Goal: Register for event/course

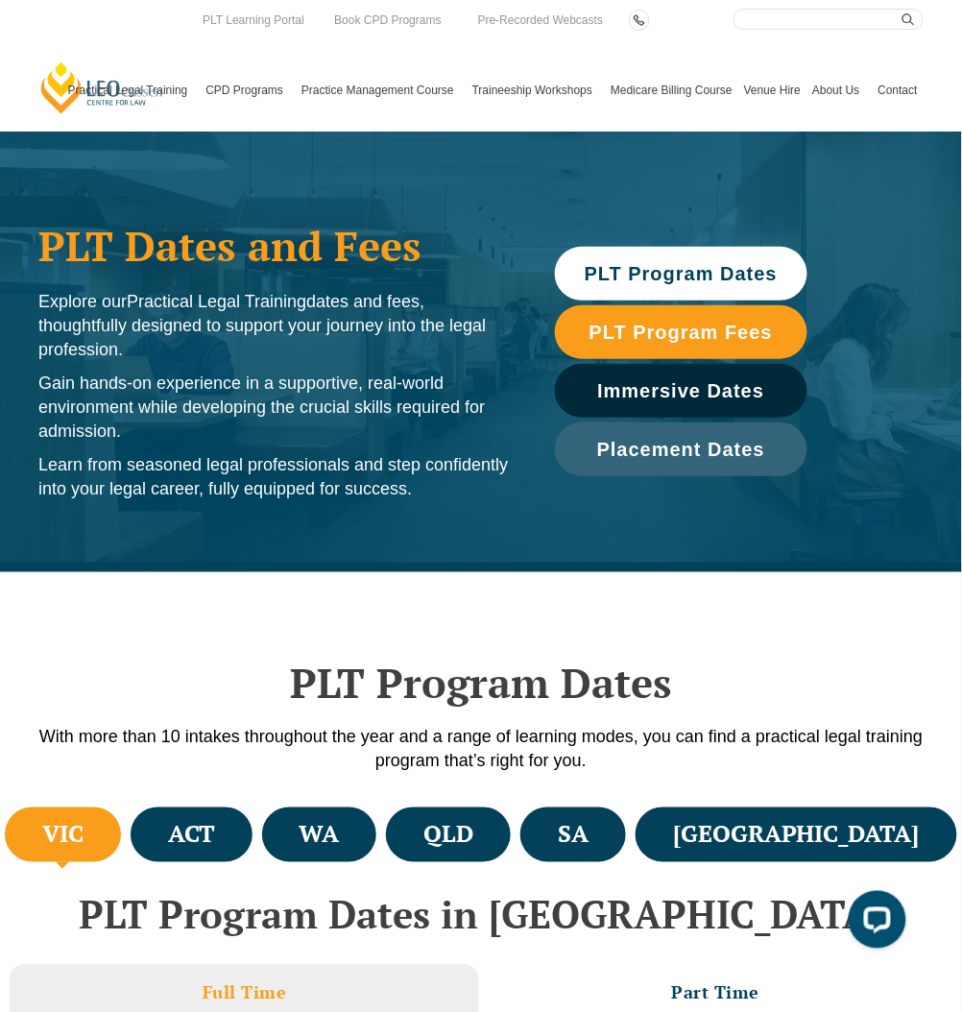
click at [47, 76] on link "[PERSON_NAME] Centre for Law" at bounding box center [102, 87] width 128 height 55
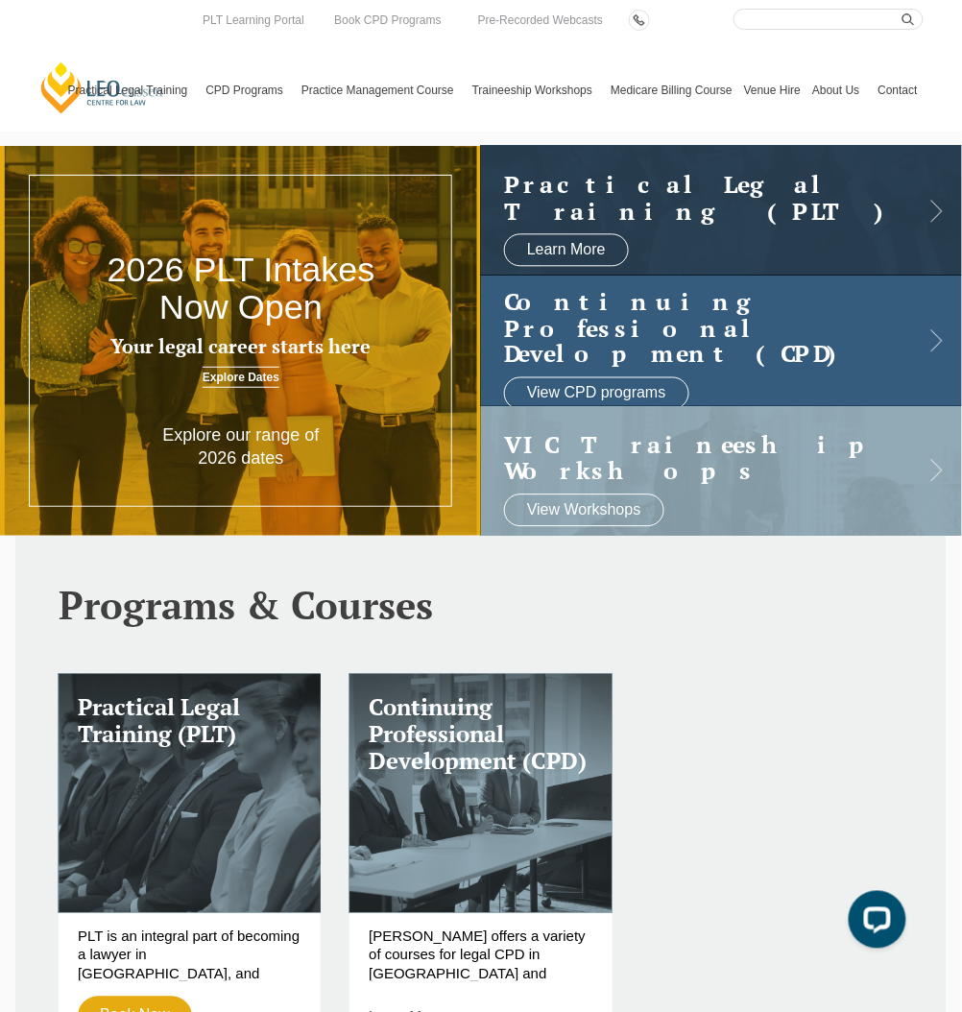
click at [841, 296] on link at bounding box center [721, 341] width 481 height 130
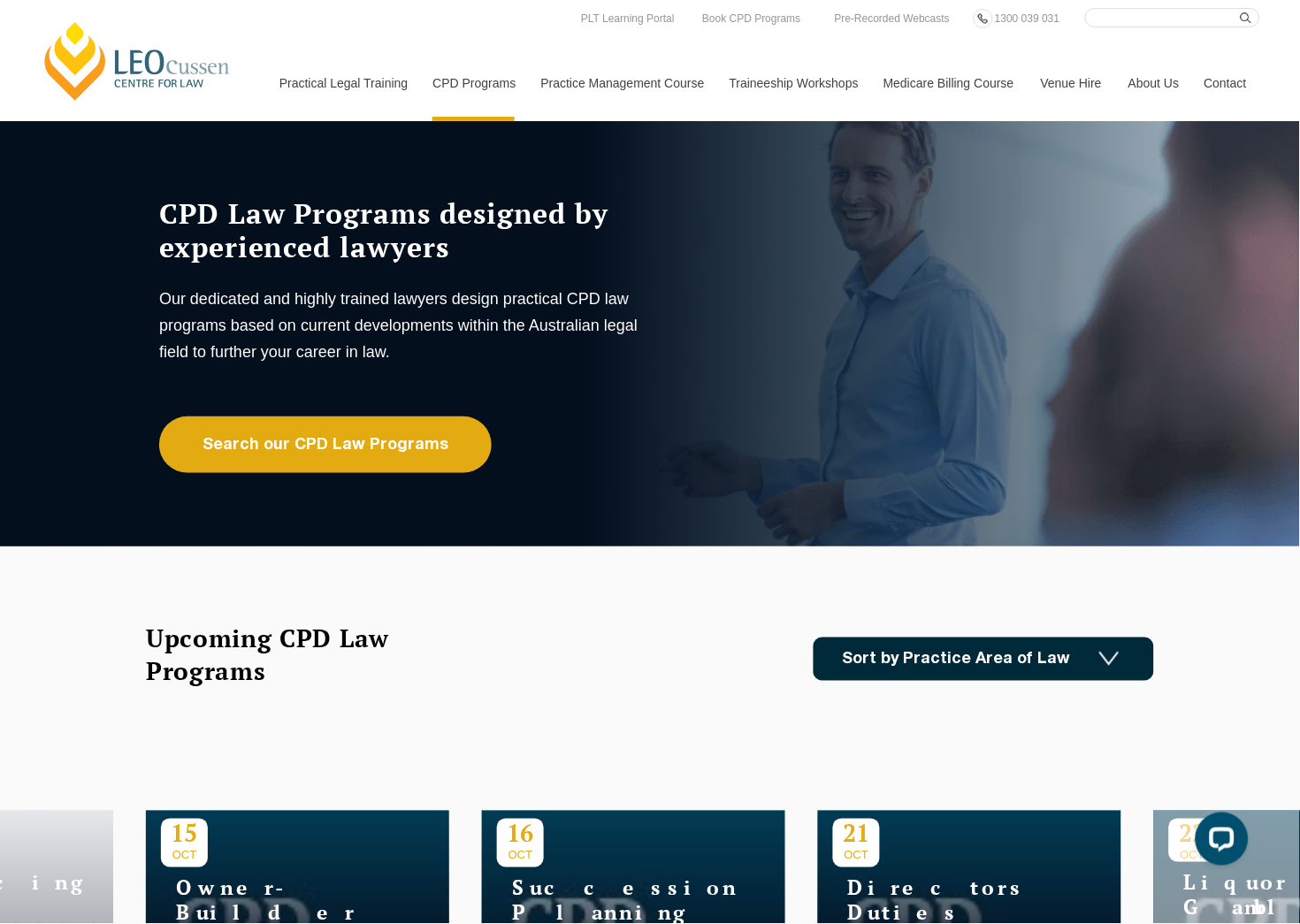
click at [185, 58] on link "[PERSON_NAME] Centre for Law" at bounding box center [137, 61] width 195 height 83
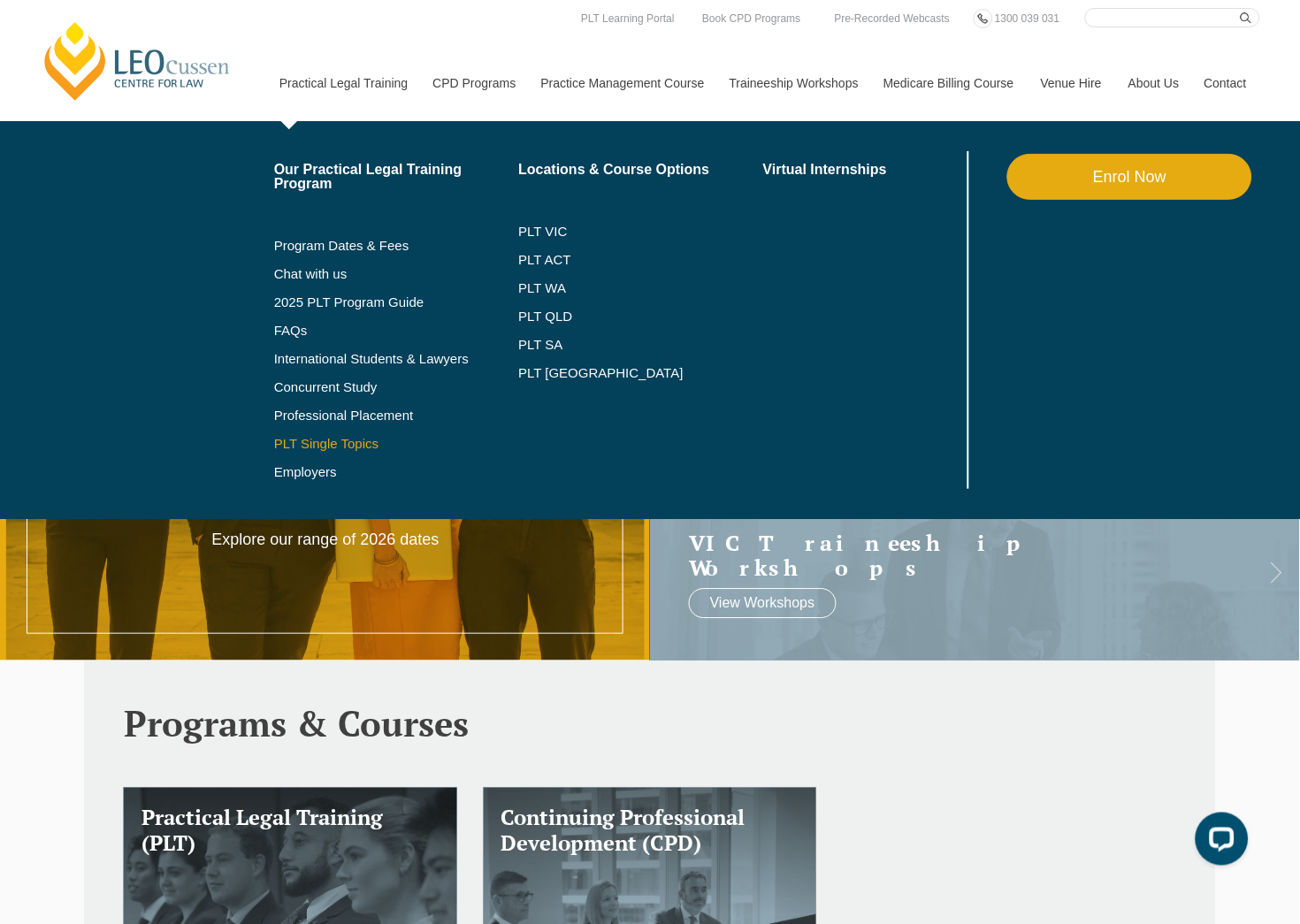
click at [317, 448] on link "PLT Single Topics" at bounding box center [397, 443] width 245 height 14
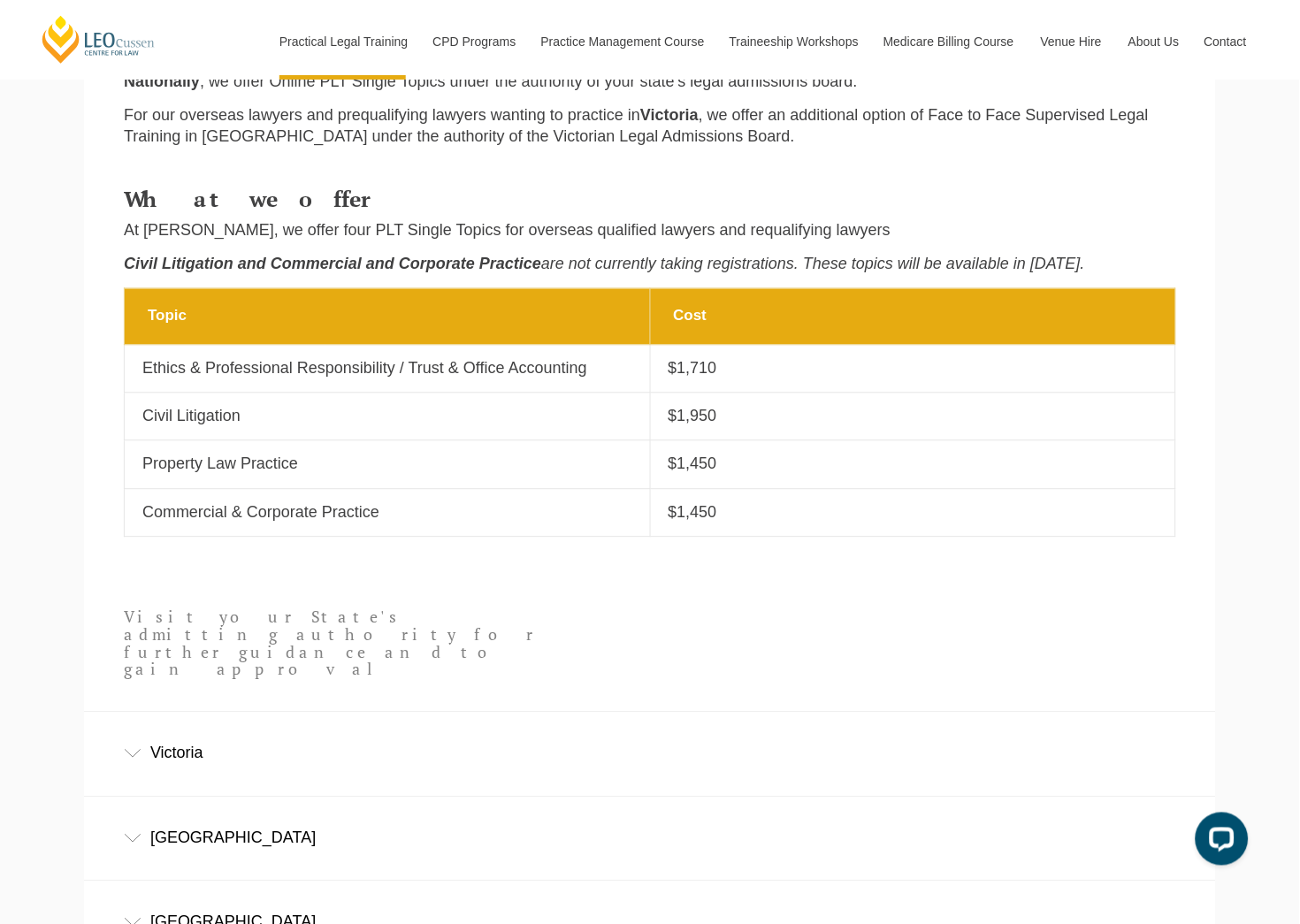
scroll to position [616, 0]
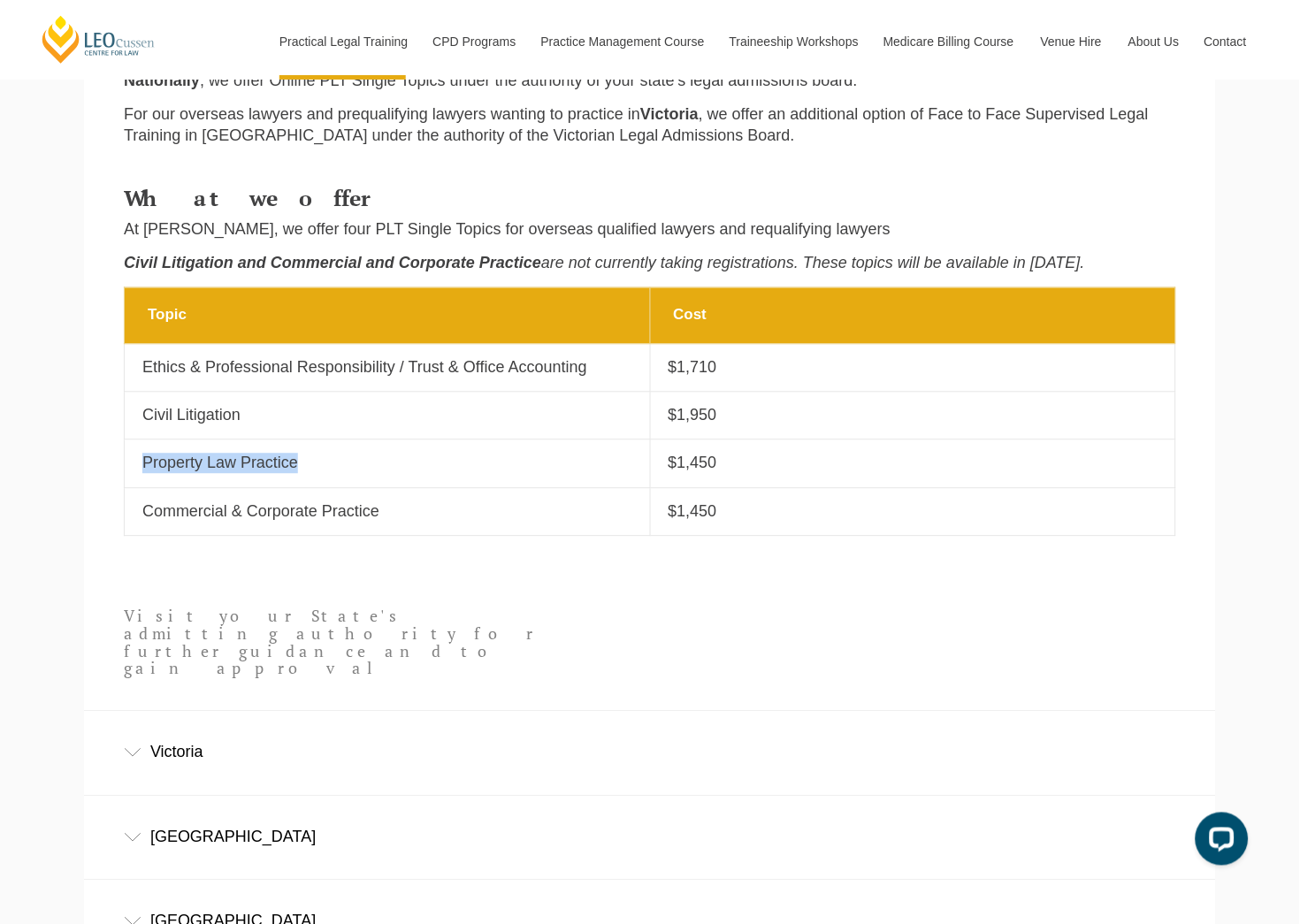
drag, startPoint x: 143, startPoint y: 468, endPoint x: 317, endPoint y: 474, distance: 174.1
click at [317, 474] on td "Topic Property Law Practice" at bounding box center [387, 464] width 526 height 48
drag, startPoint x: 733, startPoint y: 476, endPoint x: 665, endPoint y: 474, distance: 68.0
click at [665, 474] on td "Cost $1,450" at bounding box center [913, 464] width 526 height 48
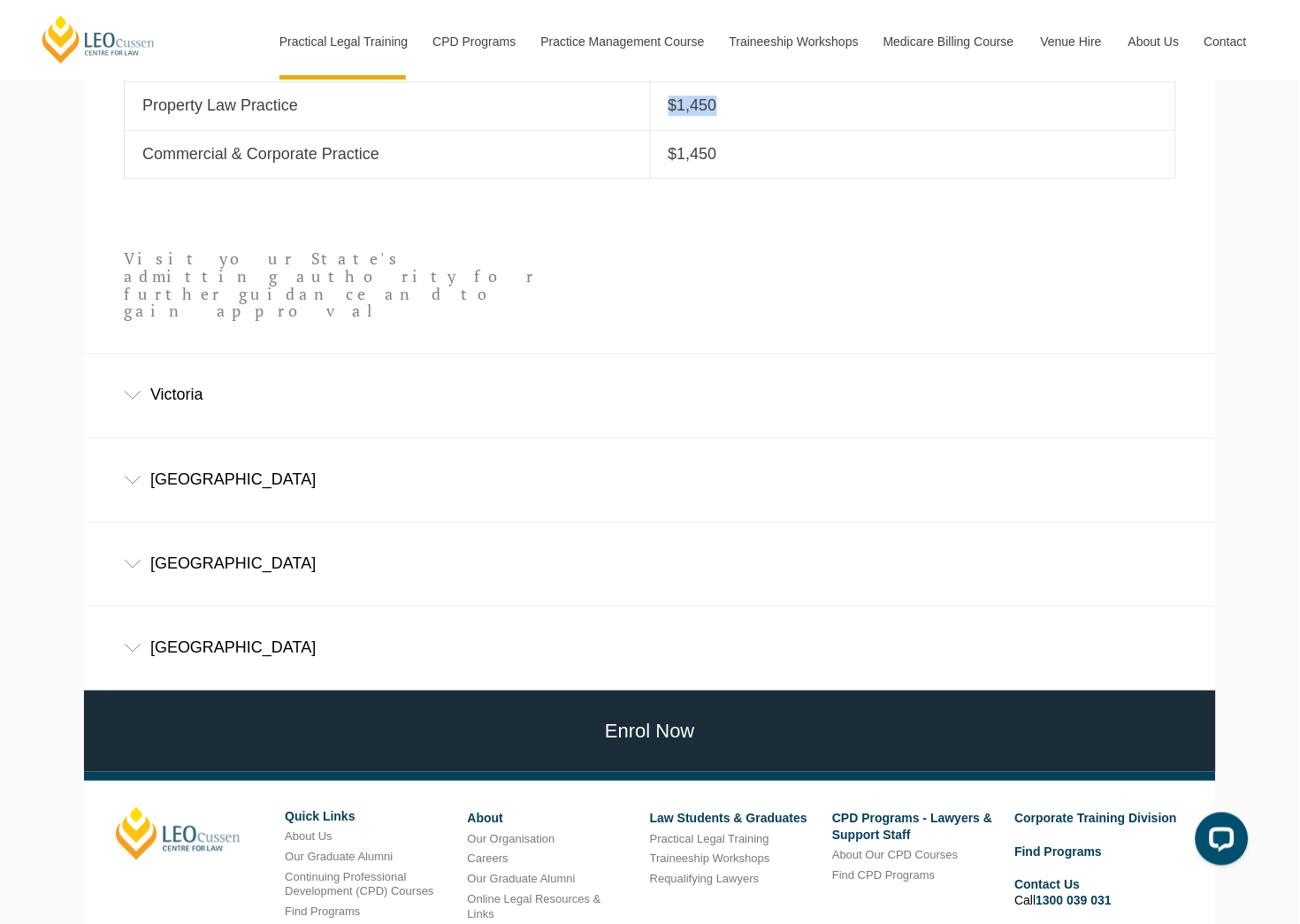
scroll to position [1132, 0]
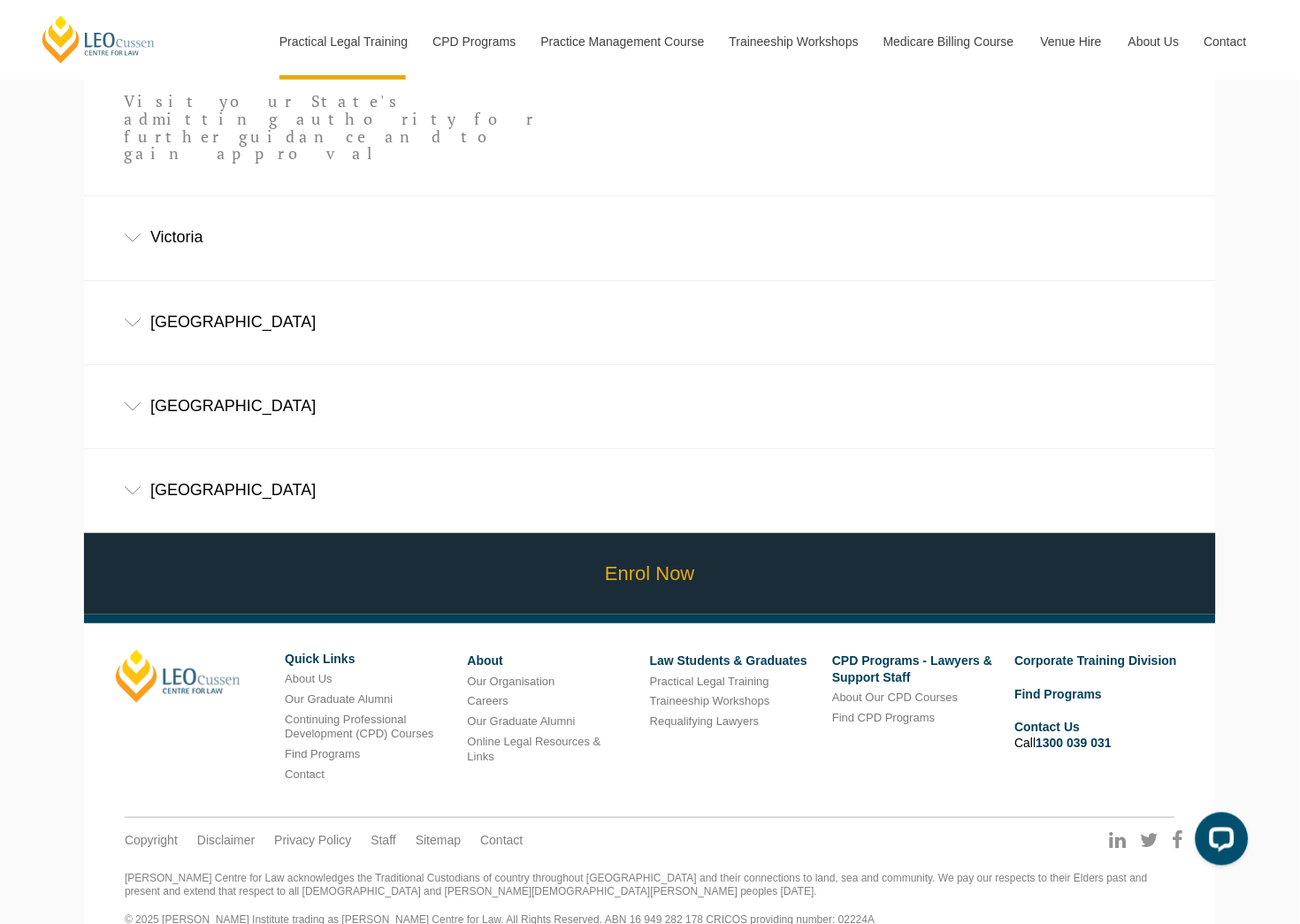
click at [621, 543] on link "Enrol Now" at bounding box center [650, 574] width 1141 height 82
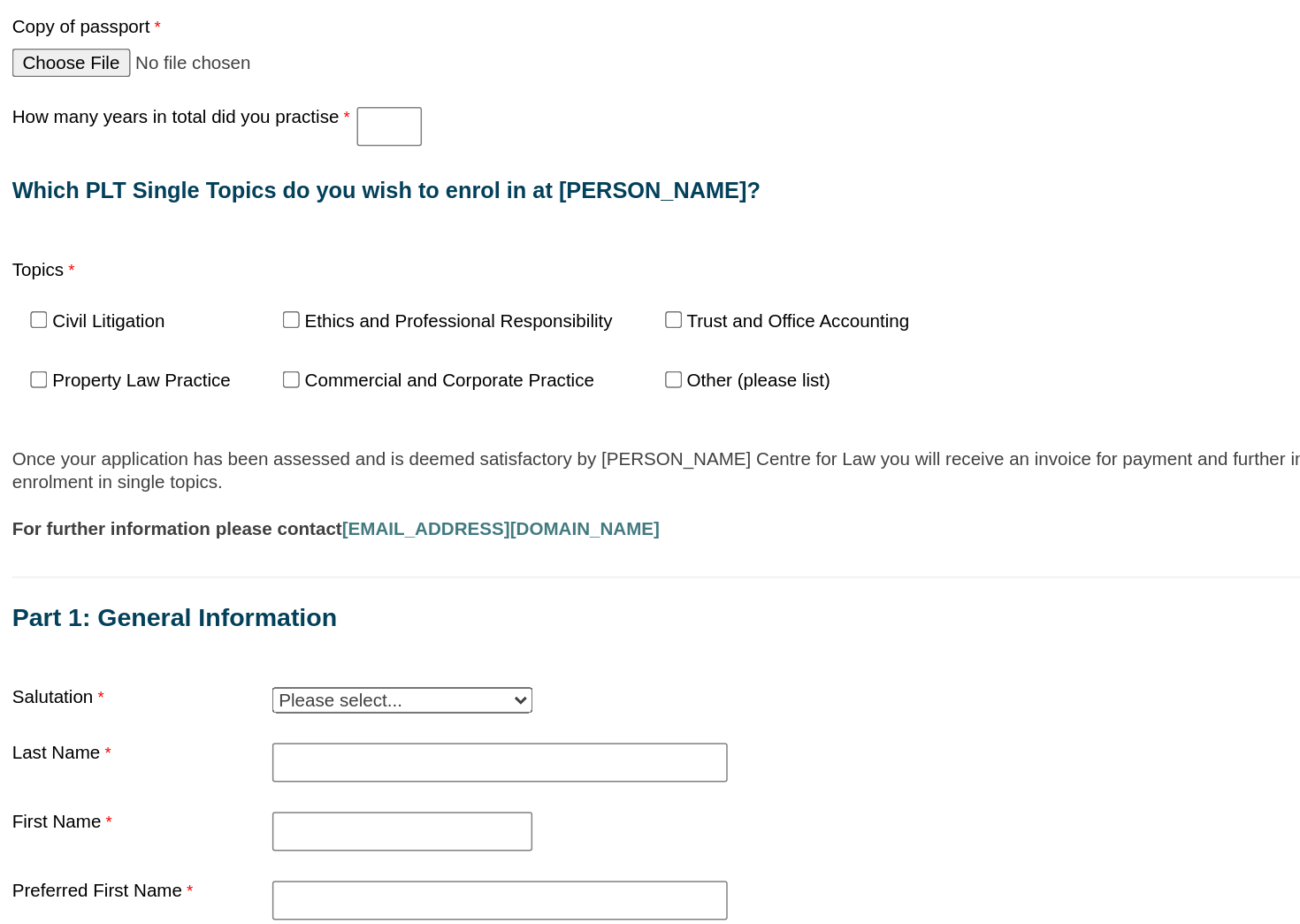
scroll to position [1013, 0]
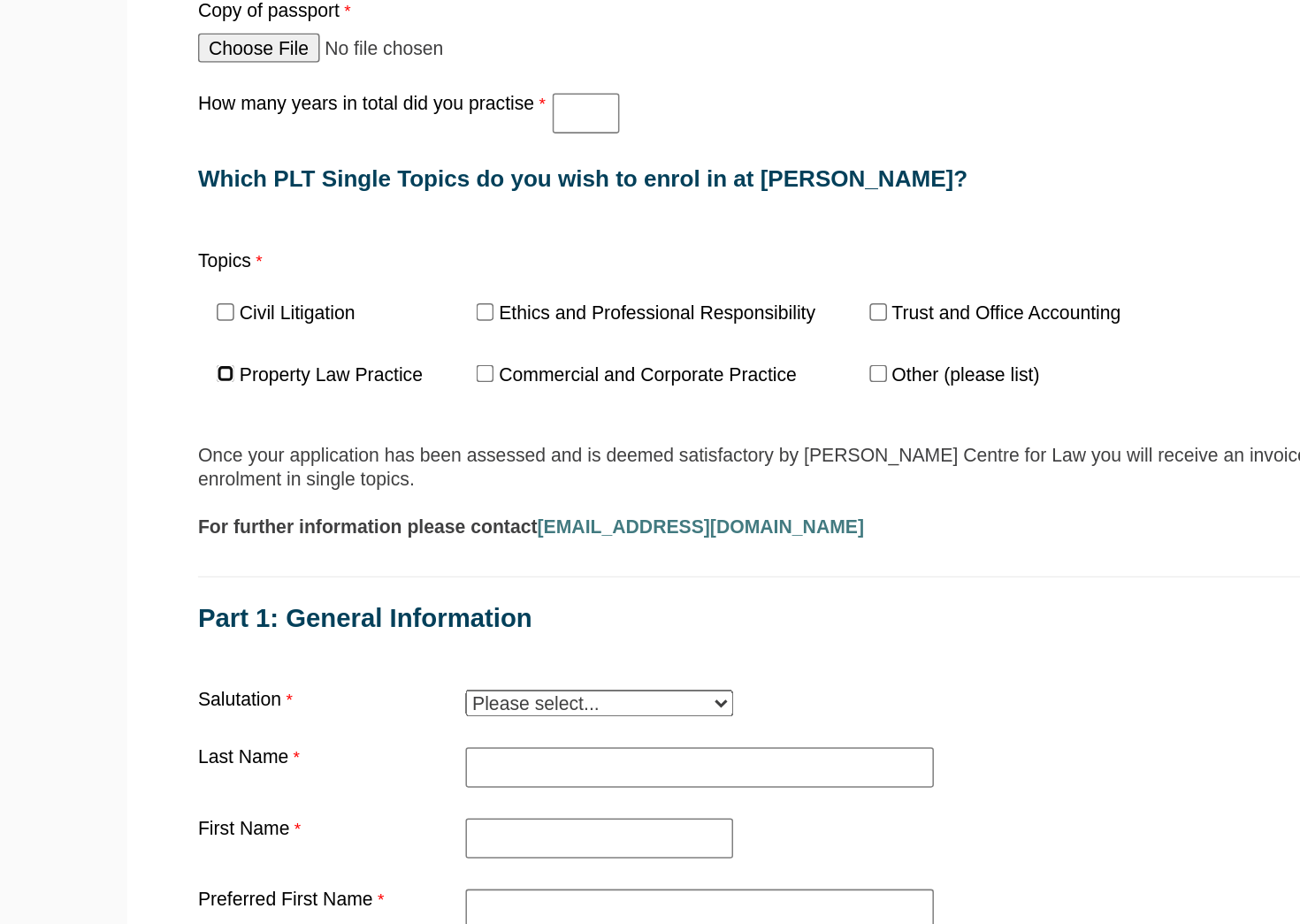
click at [148, 443] on input "Property Law Practice" at bounding box center [149, 449] width 11 height 11
checkbox input "true"
click at [371, 403] on label "Ethics and Professional Responsibility" at bounding box center [435, 408] width 210 height 12
click at [326, 403] on input "Ethics and Professional Responsibility" at bounding box center [321, 408] width 11 height 11
checkbox input "true"
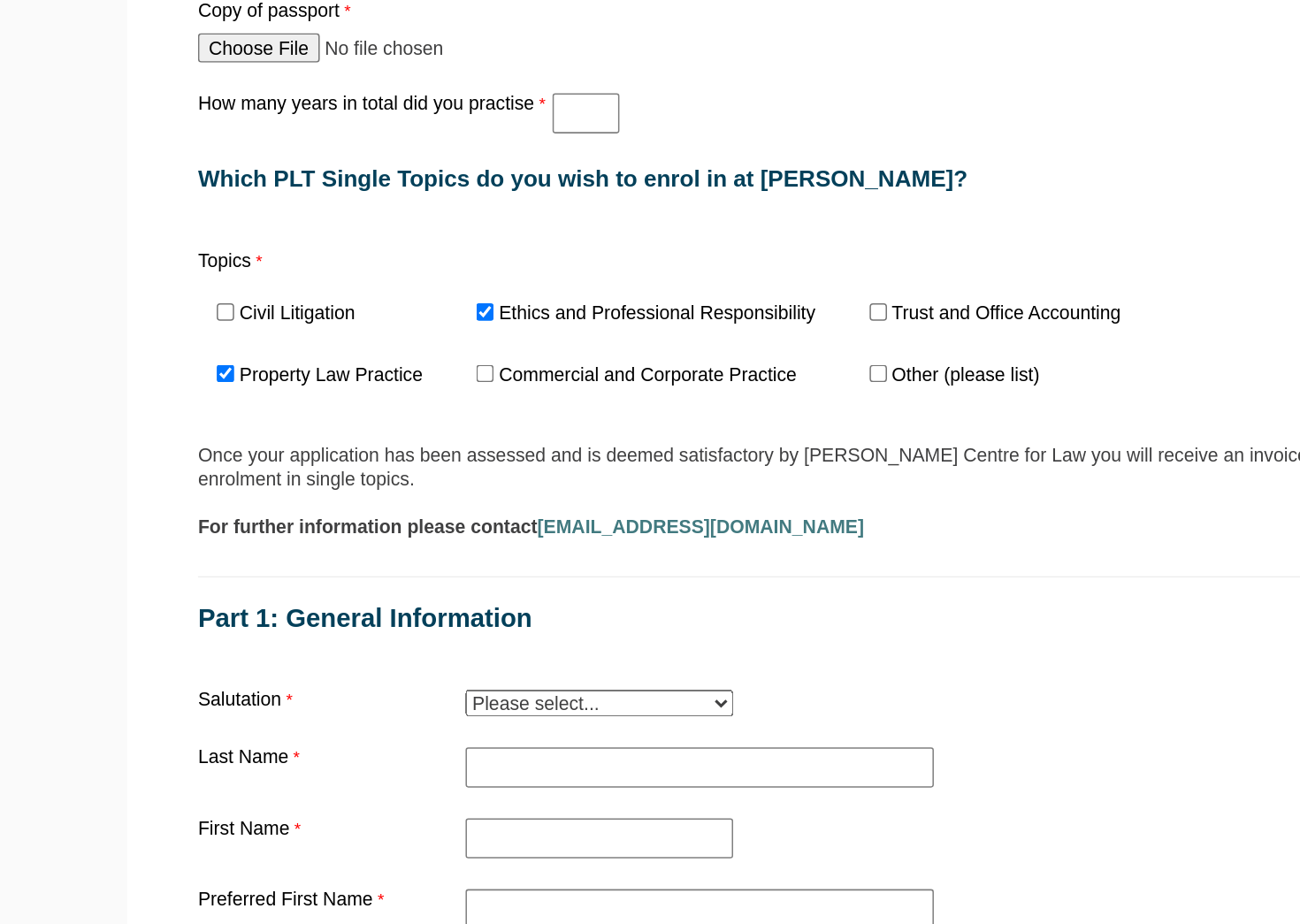
click at [606, 403] on label "Trust and Office Accounting" at bounding box center [665, 408] width 151 height 12
click at [587, 403] on input "Trust and Office Accounting" at bounding box center [580, 408] width 11 height 11
checkbox input "true"
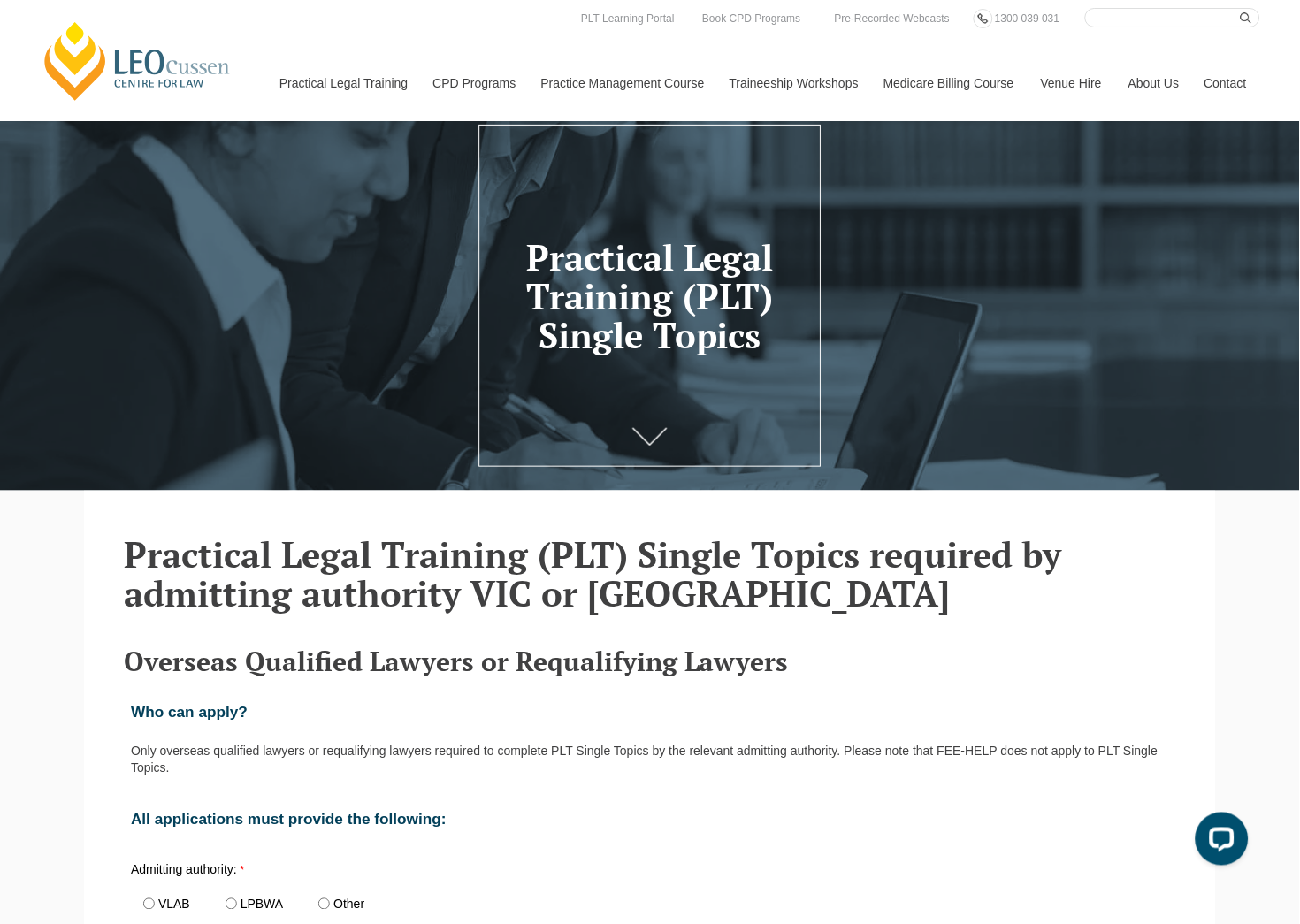
scroll to position [0, 0]
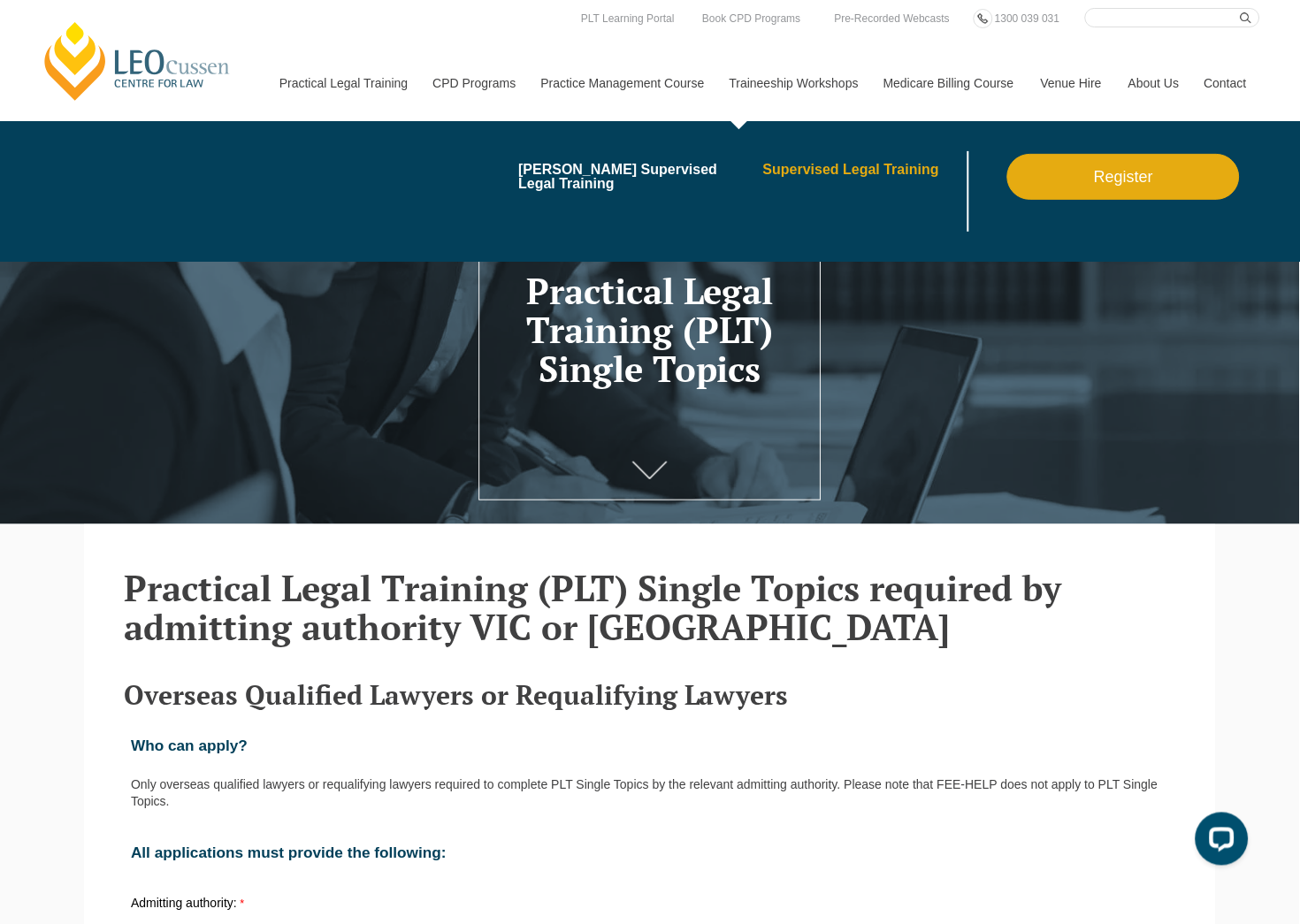
click at [790, 164] on link "Supervised Legal Training" at bounding box center [864, 170] width 201 height 14
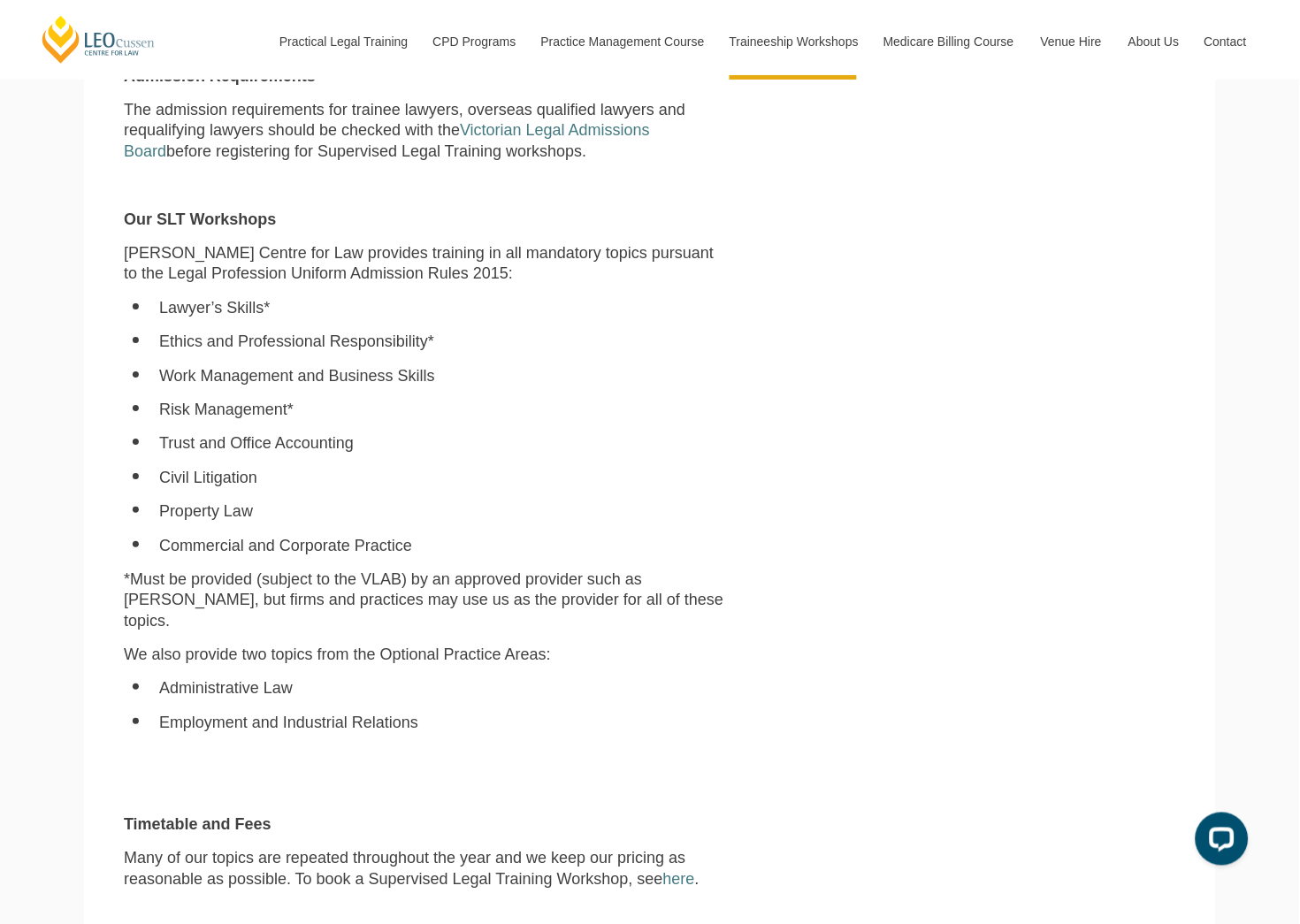
scroll to position [1083, 0]
drag, startPoint x: 164, startPoint y: 347, endPoint x: 377, endPoint y: 344, distance: 213.0
click at [377, 344] on li "Ethics and Professional Responsibility*" at bounding box center [443, 341] width 568 height 20
click at [271, 447] on li "Trust and Office Accounting" at bounding box center [443, 442] width 568 height 20
drag, startPoint x: 157, startPoint y: 374, endPoint x: 444, endPoint y: 391, distance: 287.5
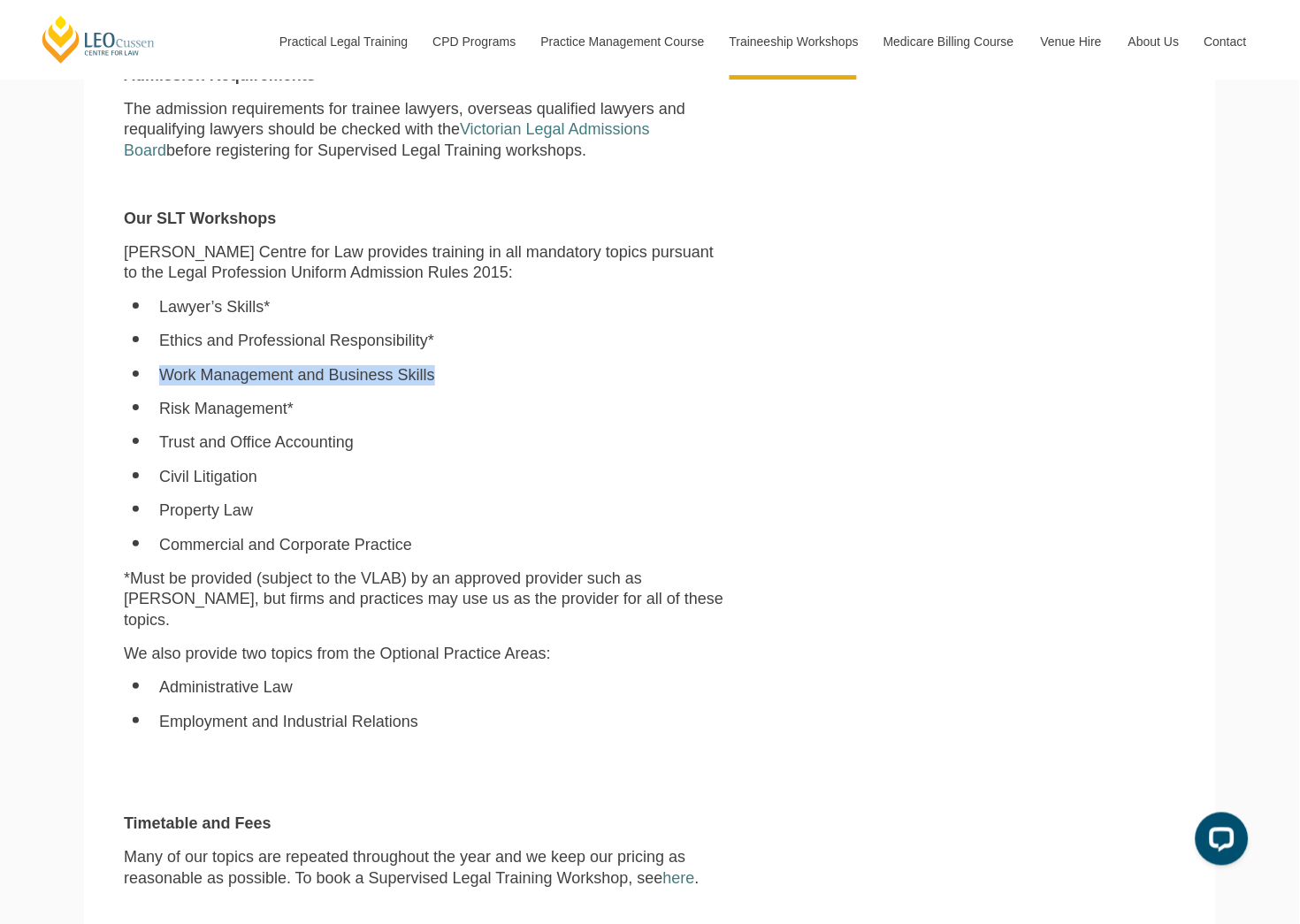
click at [444, 391] on ul "Lawyer’s Skills* Ethics and Professional Responsibility* Work Management and Bu…" at bounding box center [425, 427] width 603 height 258
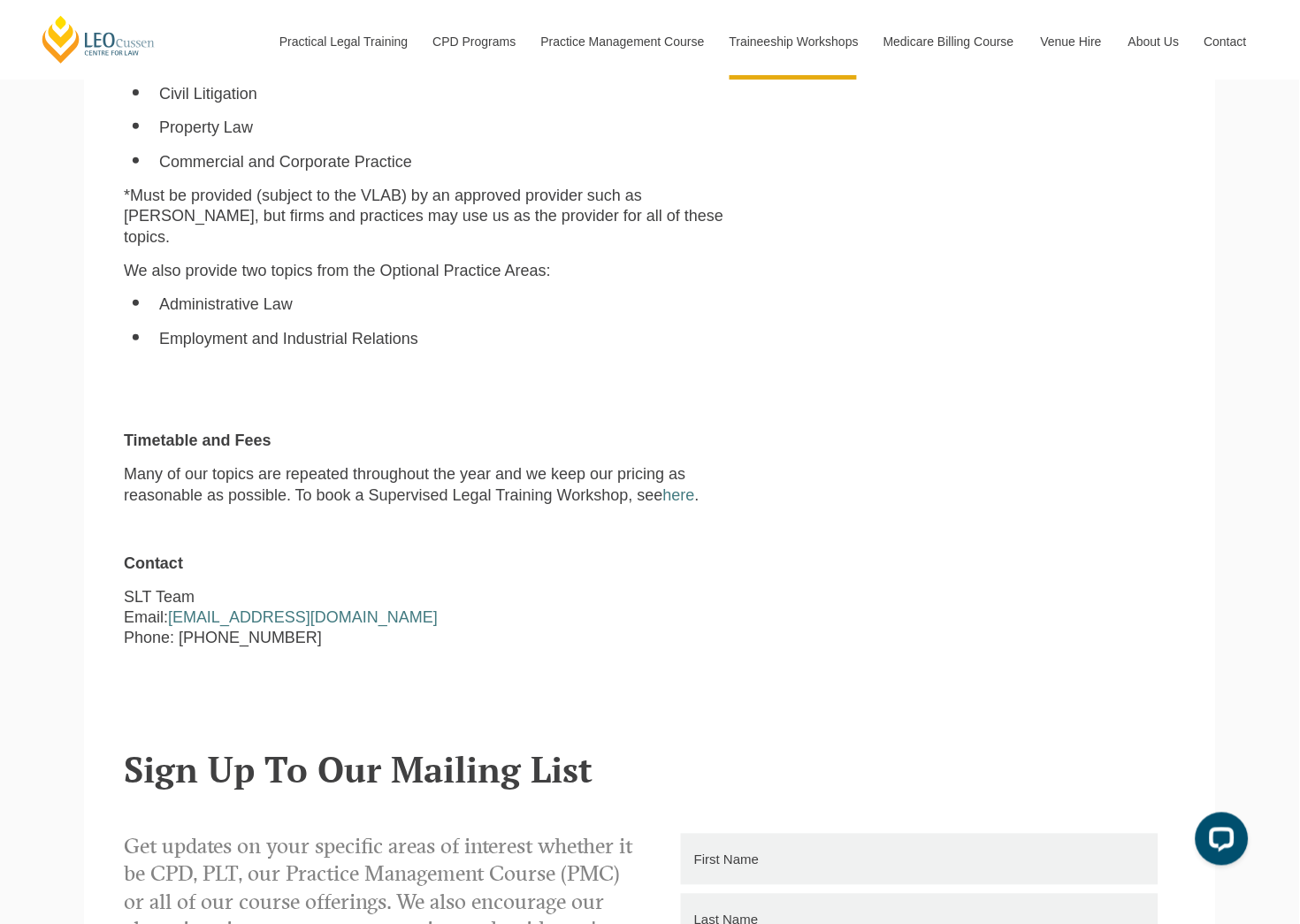
scroll to position [1469, 0]
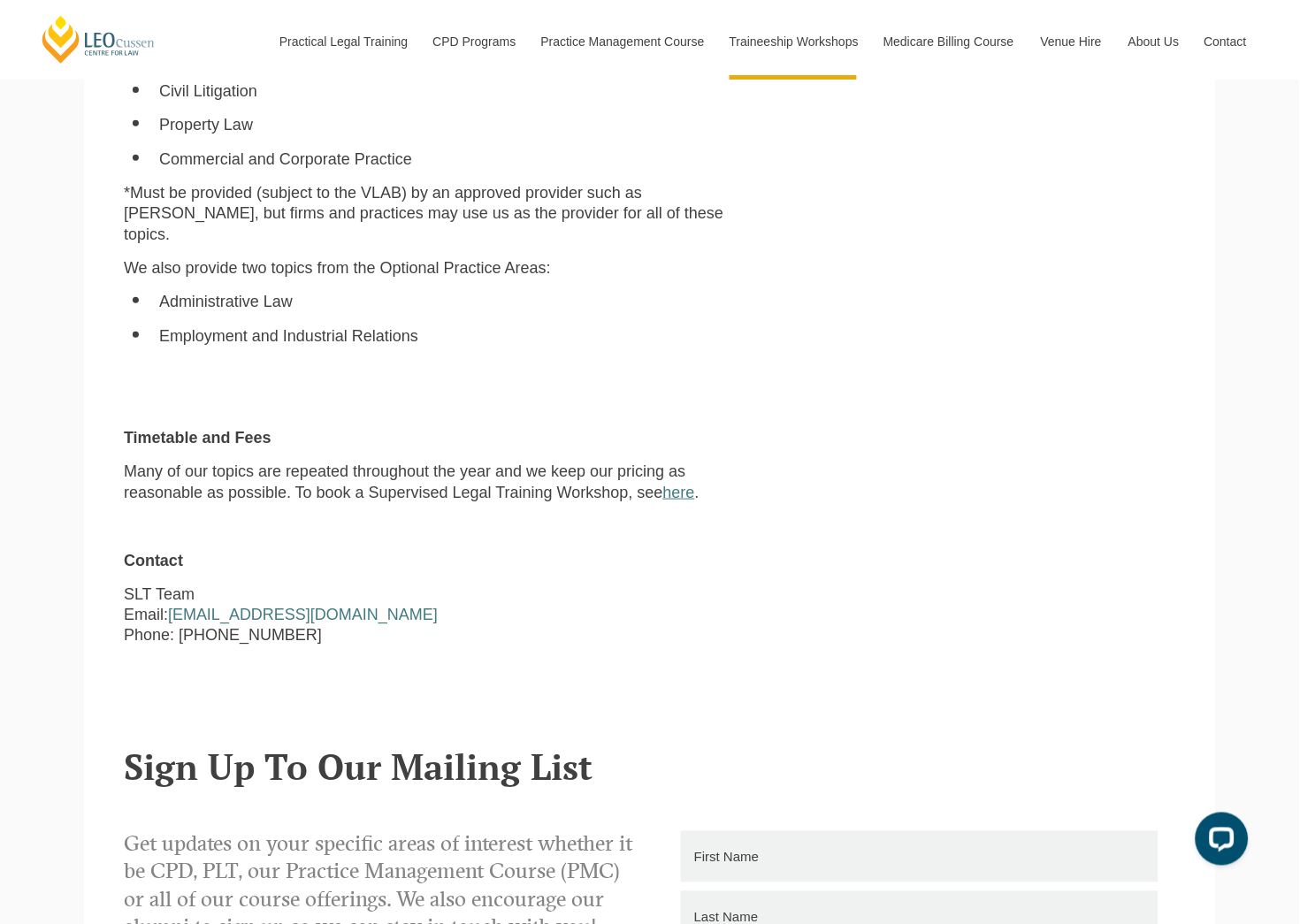
click at [681, 484] on link "here" at bounding box center [679, 492] width 32 height 18
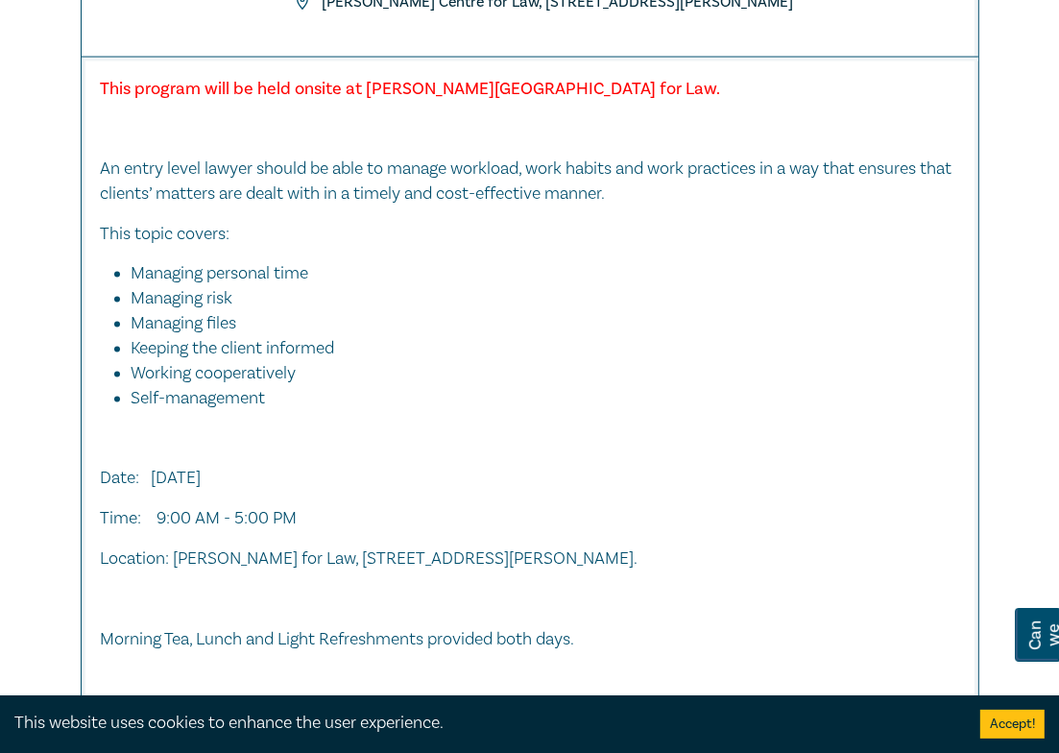
scroll to position [2212, 0]
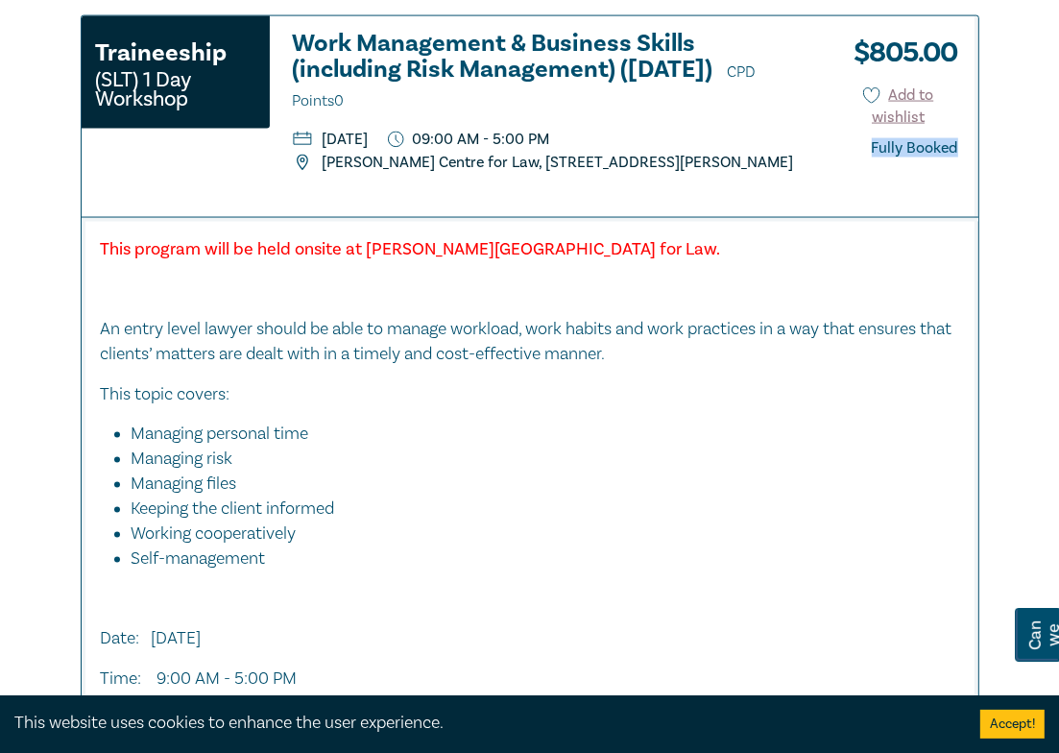
drag, startPoint x: 972, startPoint y: 199, endPoint x: 869, endPoint y: 218, distance: 104.5
click at [869, 217] on div "$ 805.00 Add to wishlist Fully Booked" at bounding box center [898, 116] width 159 height 201
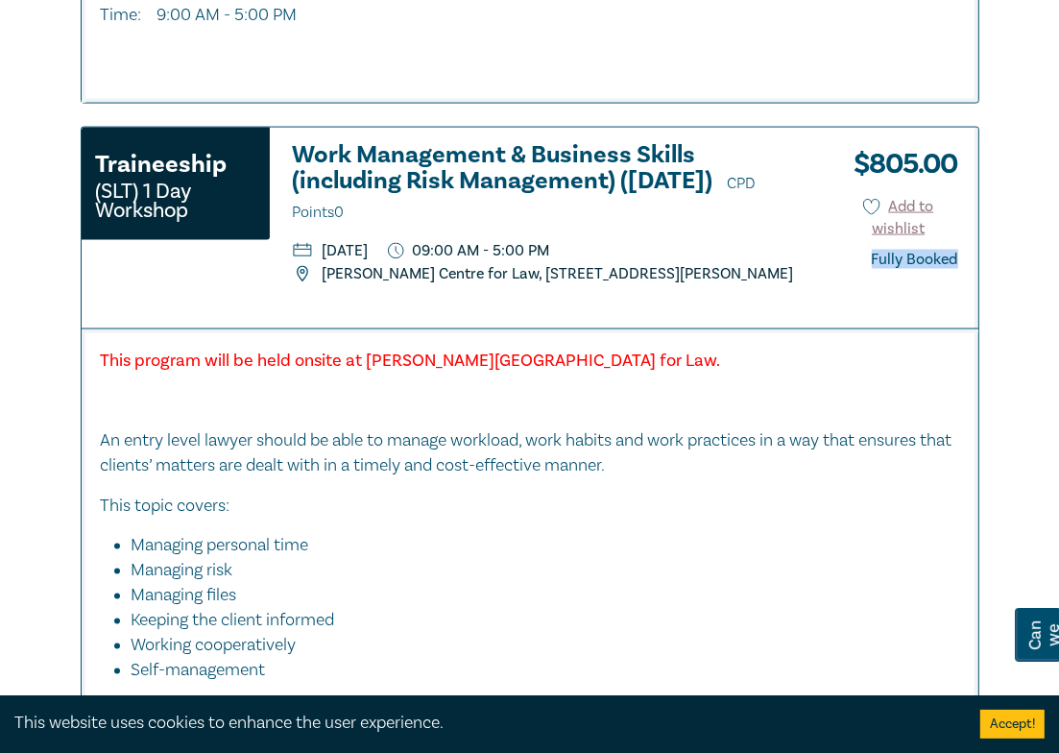
scroll to position [2015, 0]
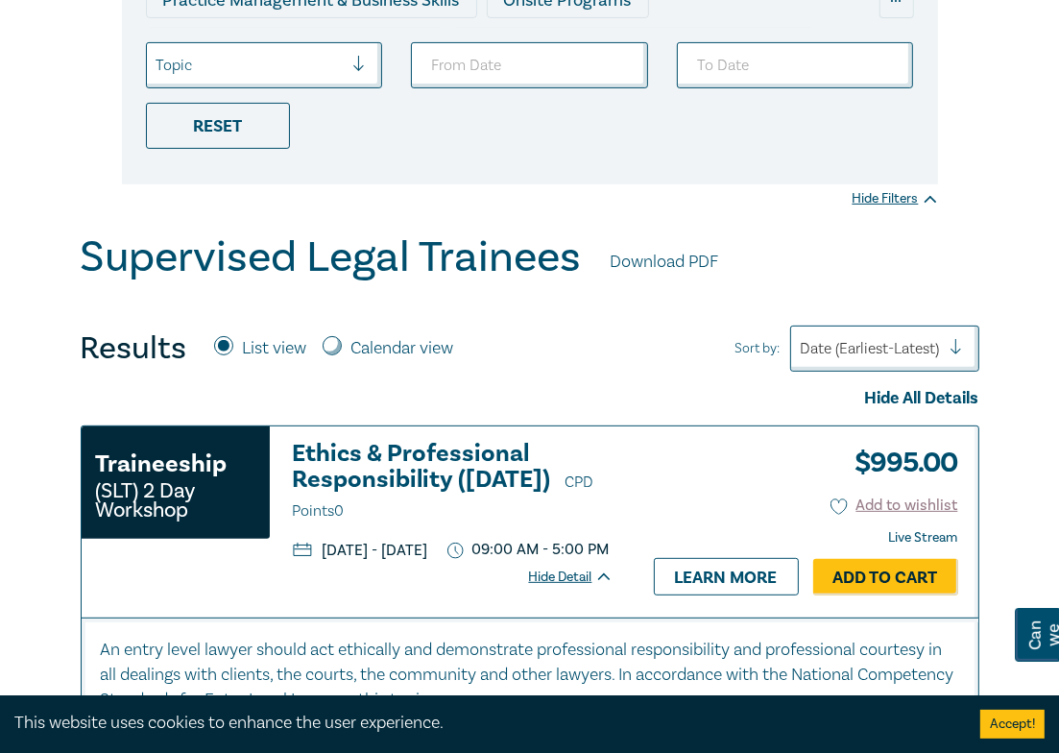
scroll to position [0, 0]
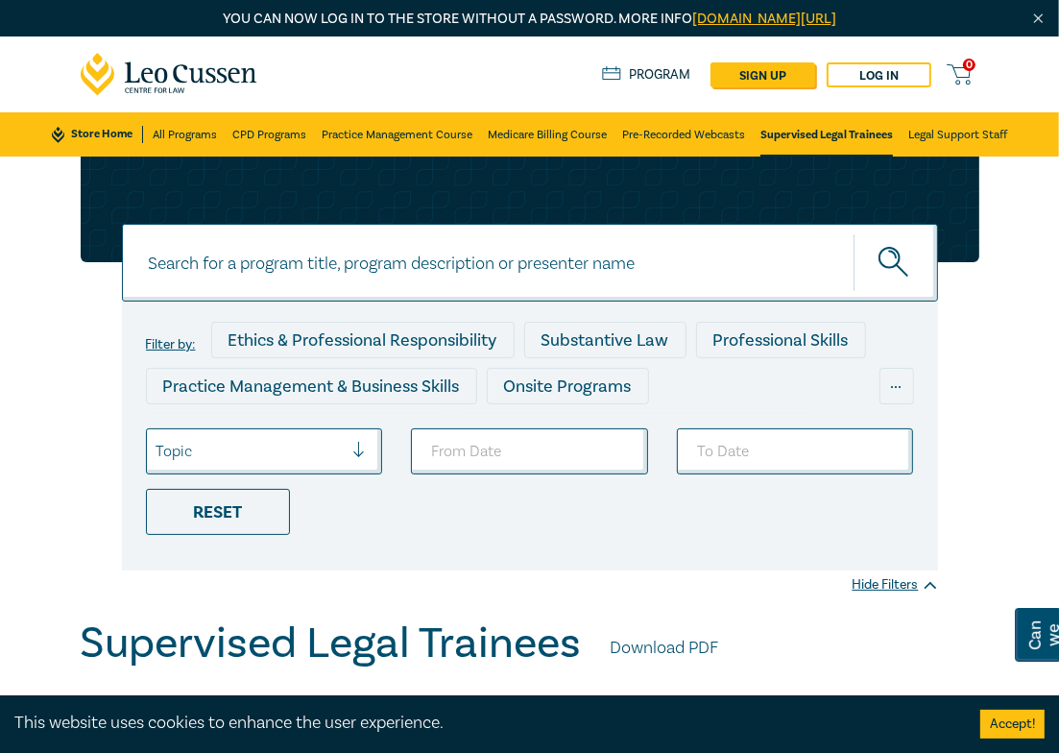
click at [74, 526] on div "Filter by: Ethics & Professional Responsibility Substantive Law Professional Sk…" at bounding box center [530, 363] width 922 height 414
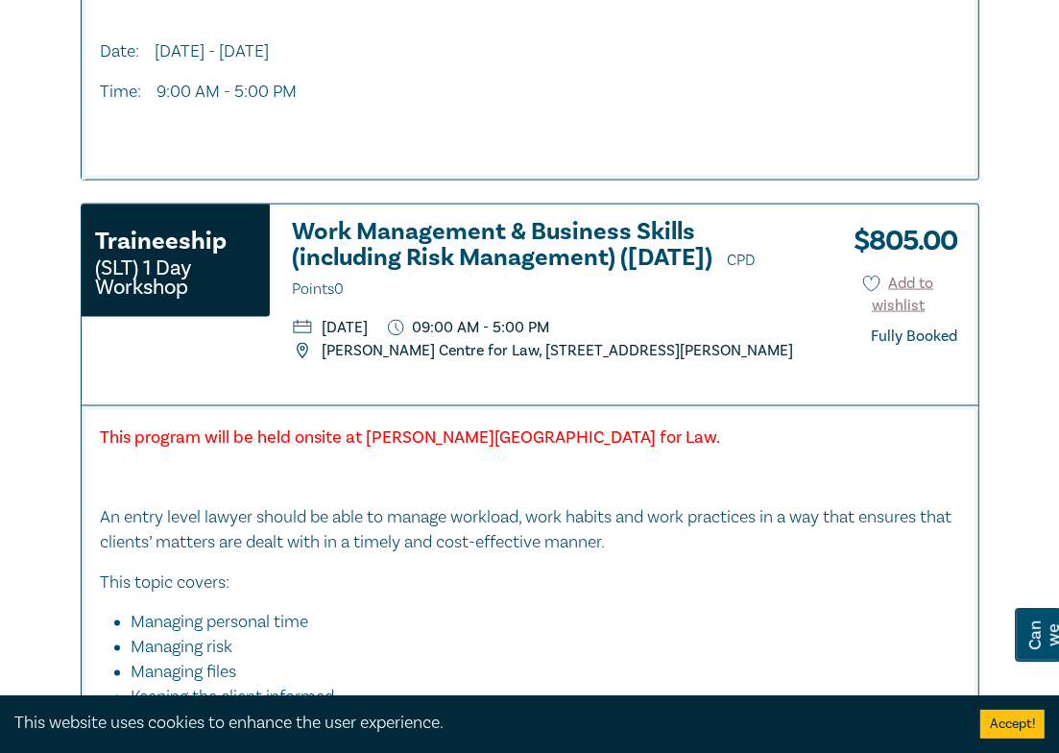
scroll to position [2020, 0]
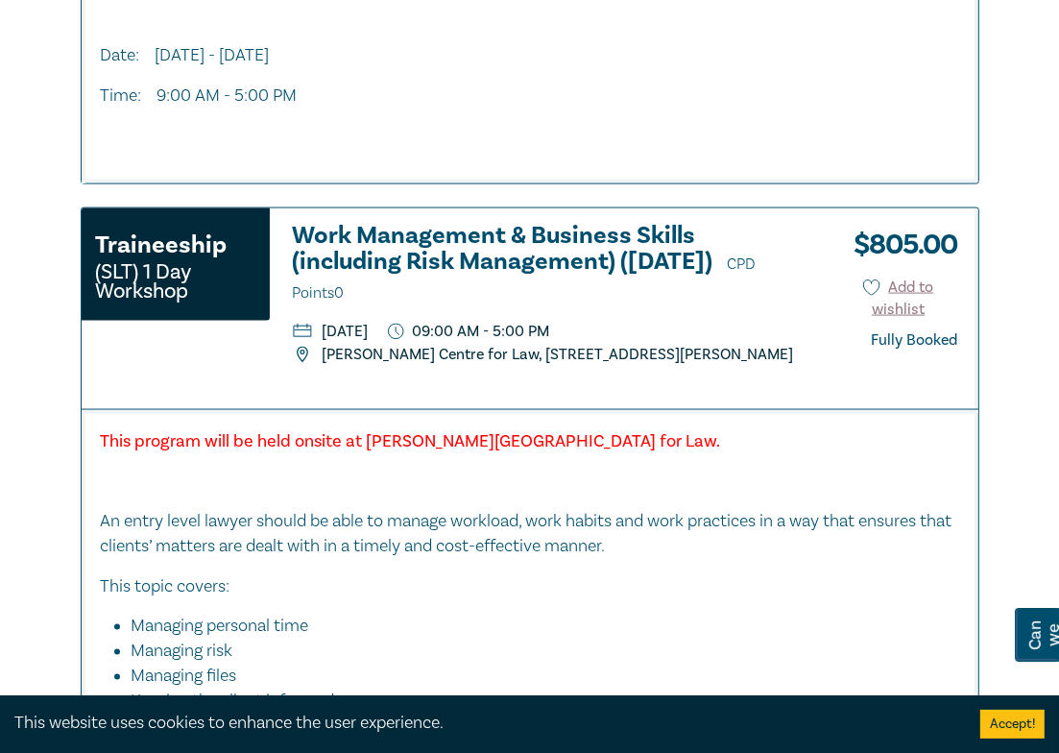
click at [229, 409] on div "Traineeship (SLT) 1 Day Workshop Work Management & Business Skills (including R…" at bounding box center [450, 308] width 737 height 201
